Goal: Navigation & Orientation: Find specific page/section

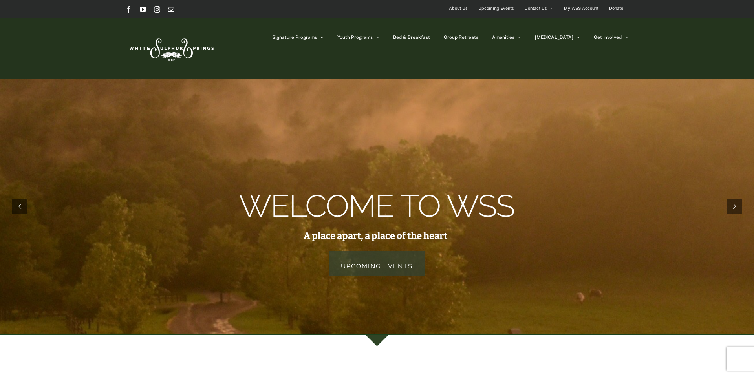
click at [461, 7] on span "About Us" at bounding box center [458, 8] width 19 height 11
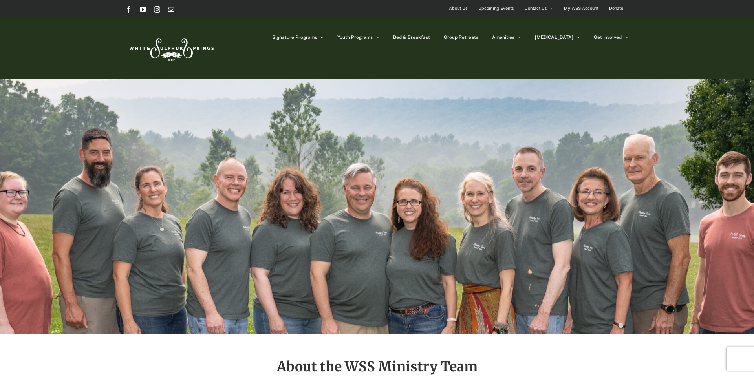
click at [173, 49] on img at bounding box center [171, 48] width 90 height 37
